Goal: Navigation & Orientation: Understand site structure

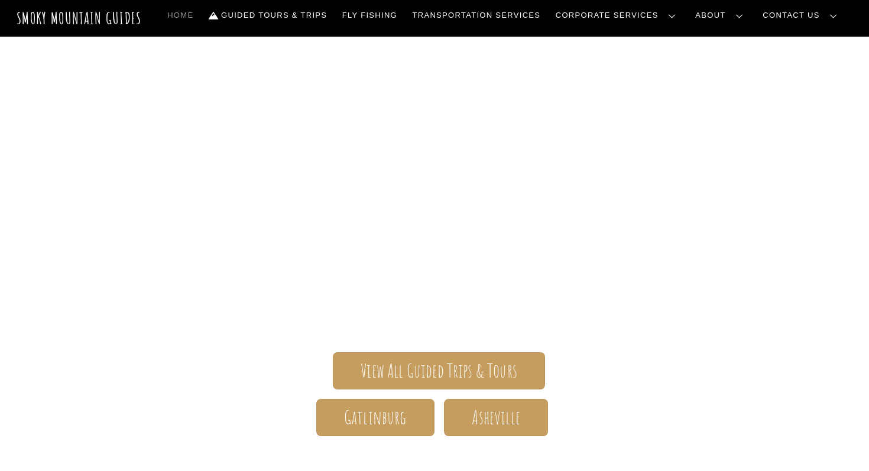
click at [0, 0] on link "Our Story" at bounding box center [0, 0] width 0 height 0
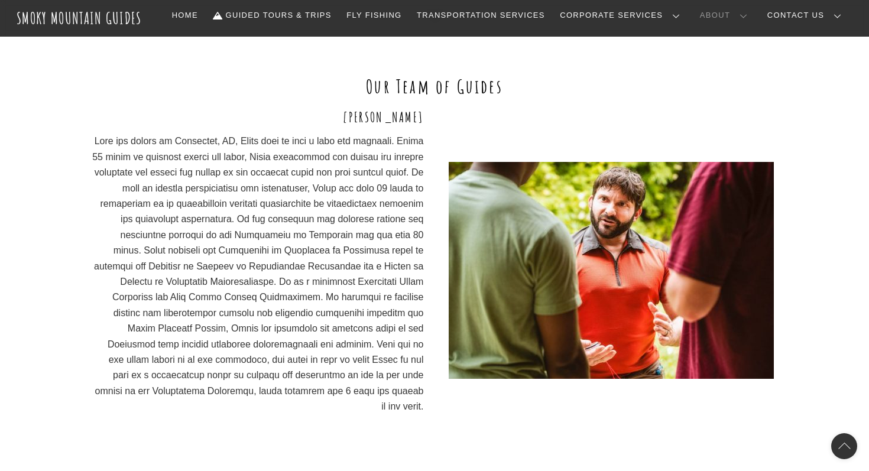
scroll to position [832, 0]
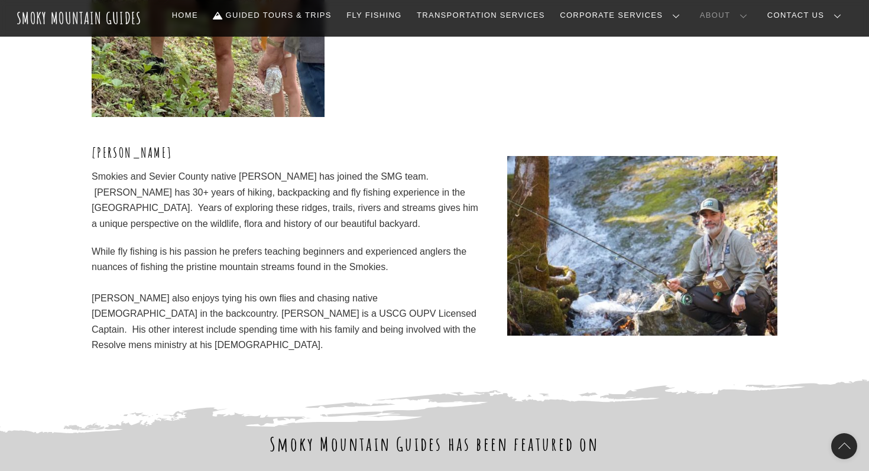
scroll to position [3579, 0]
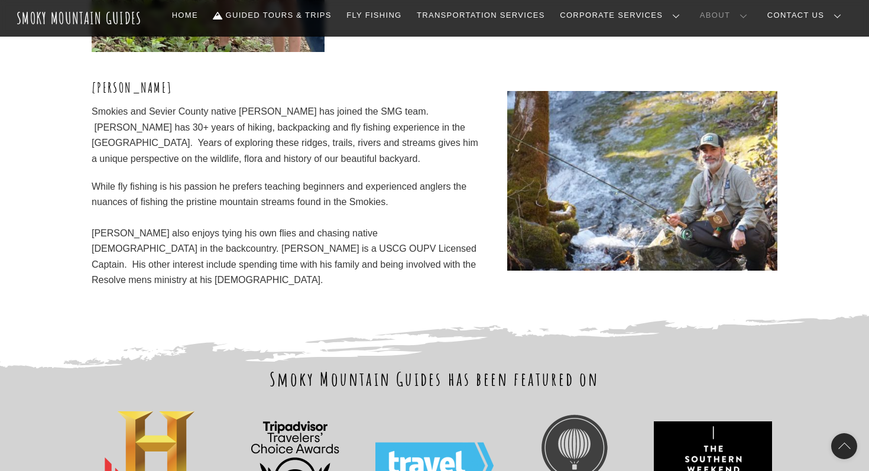
scroll to position [3912, 0]
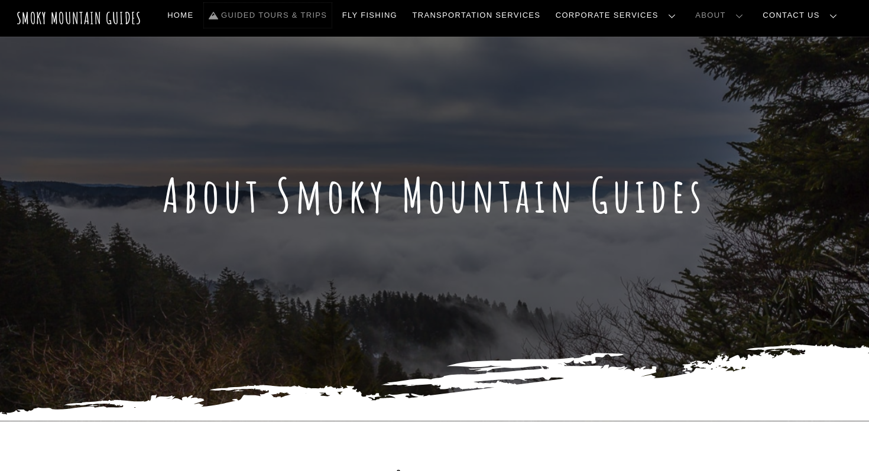
click at [331, 14] on link "Guided Tours & Trips" at bounding box center [268, 15] width 128 height 25
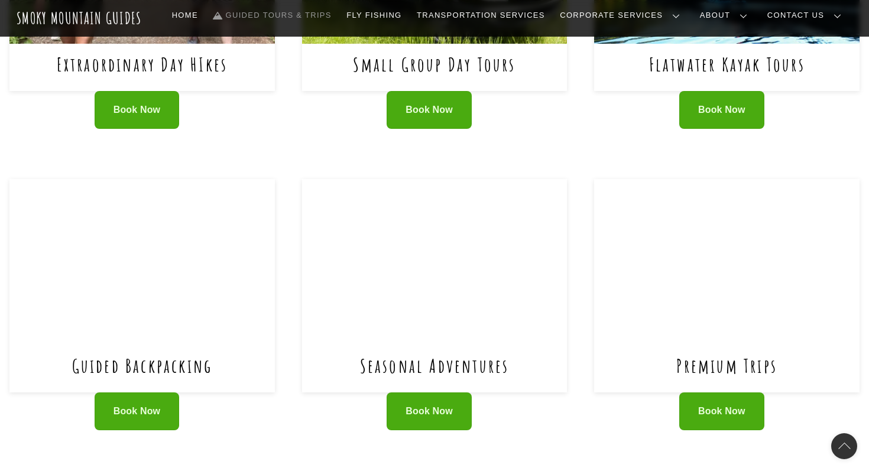
scroll to position [532, 0]
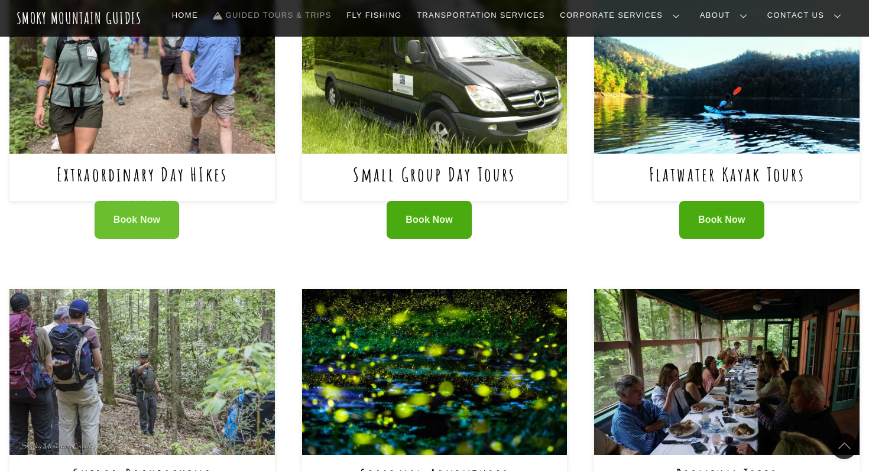
click at [159, 227] on link "Book Now" at bounding box center [137, 220] width 85 height 38
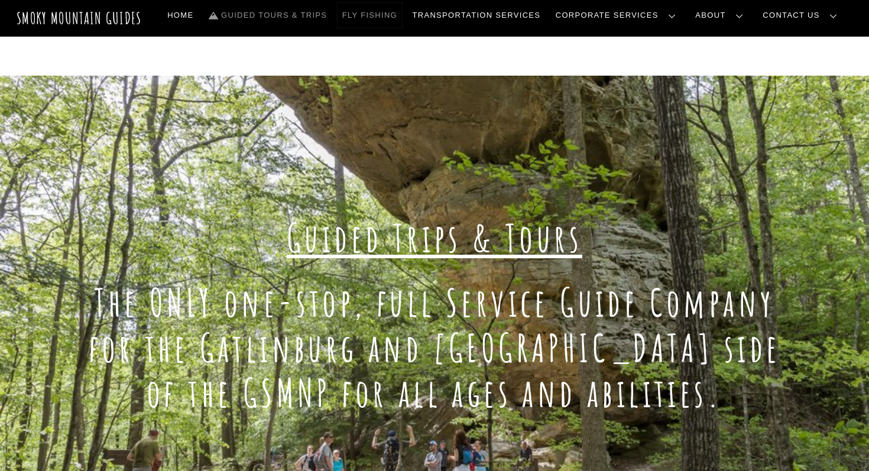
click at [402, 13] on link "Fly Fishing" at bounding box center [369, 15] width 64 height 25
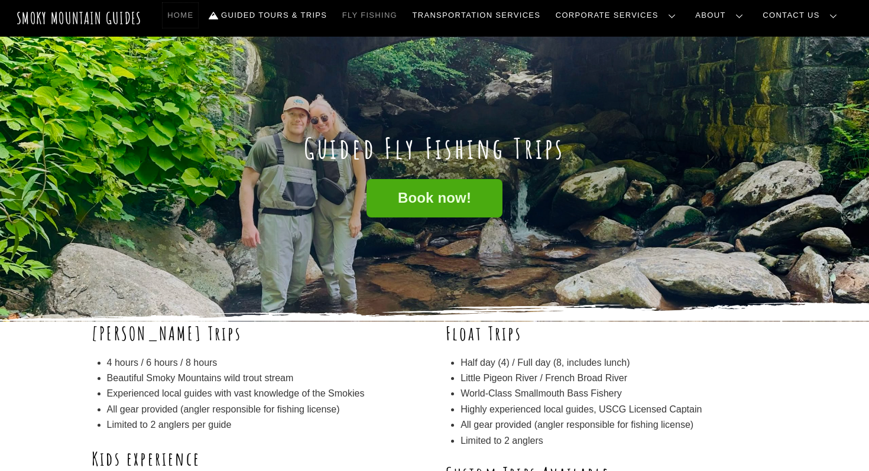
click at [198, 18] on link "Home" at bounding box center [179, 15] width 35 height 25
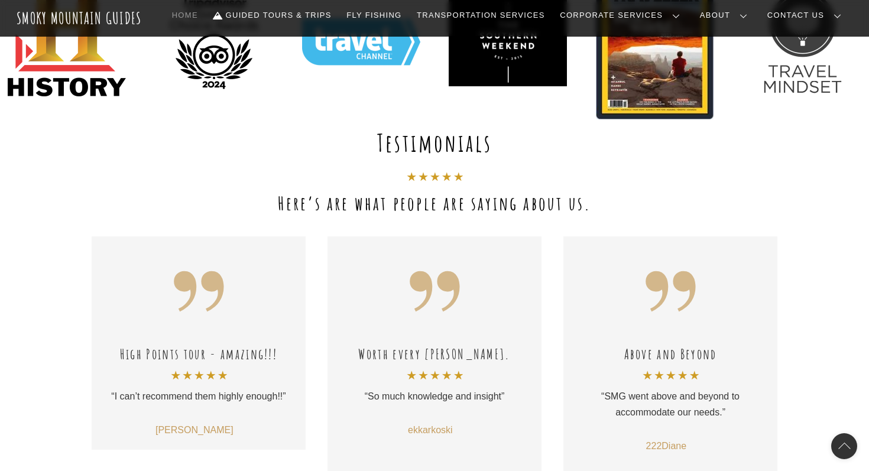
scroll to position [334, 0]
